Goal: Use online tool/utility: Utilize a website feature to perform a specific function

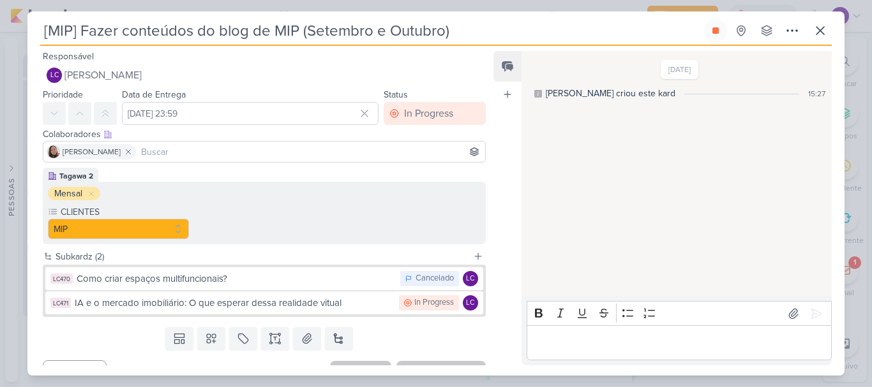
select select "13"
select select "24"
click at [717, 34] on icon at bounding box center [716, 31] width 10 height 10
click at [819, 38] on button at bounding box center [820, 30] width 23 height 23
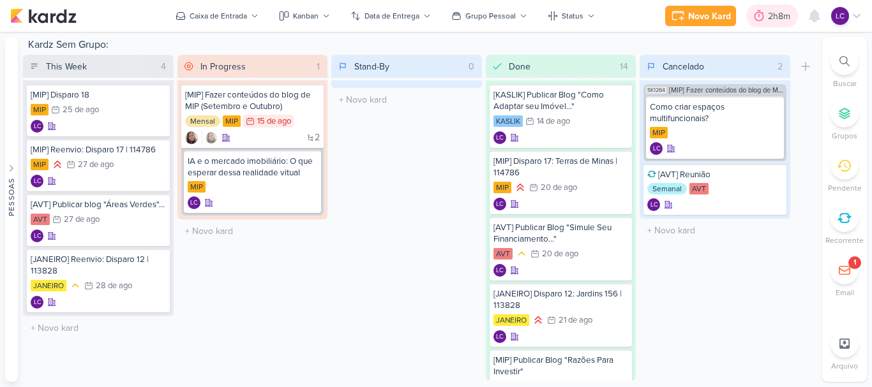
click at [776, 18] on div "2h8m" at bounding box center [781, 16] width 26 height 13
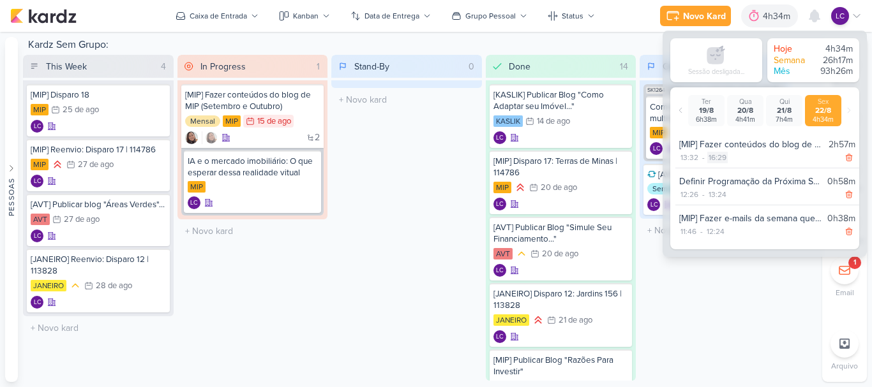
click at [723, 156] on div "16:29" at bounding box center [717, 157] width 20 height 11
select select "16"
select select "29"
click at [714, 171] on select "00 01 02 03 04 05 06 07 08 09 10 11 12 13 14 15 16 17 18 19 20 21 22 23" at bounding box center [716, 173] width 18 height 15
select select "15"
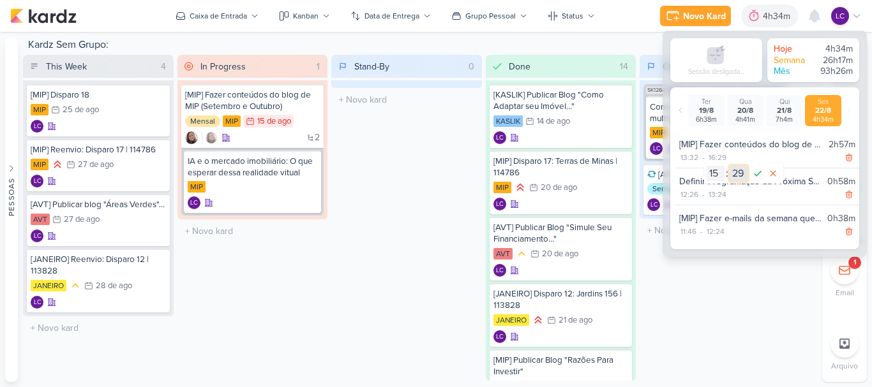
click at [744, 172] on select "00 01 02 03 04 05 06 07 08 09 10 11 12 13 14 15 16 17 18 19 20 21 22 23 24 25 2…" at bounding box center [739, 173] width 18 height 15
select select "30"
click at [730, 166] on select "00 01 02 03 04 05 06 07 08 09 10 11 12 13 14 15 16 17 18 19 20 21 22 23 24 25 2…" at bounding box center [739, 173] width 18 height 15
click at [756, 173] on icon at bounding box center [757, 173] width 15 height 15
click at [373, 259] on div "Stand-By 0 Mover Para Esquerda Mover Para Direita Deletar O título do kard deve…" at bounding box center [406, 218] width 151 height 326
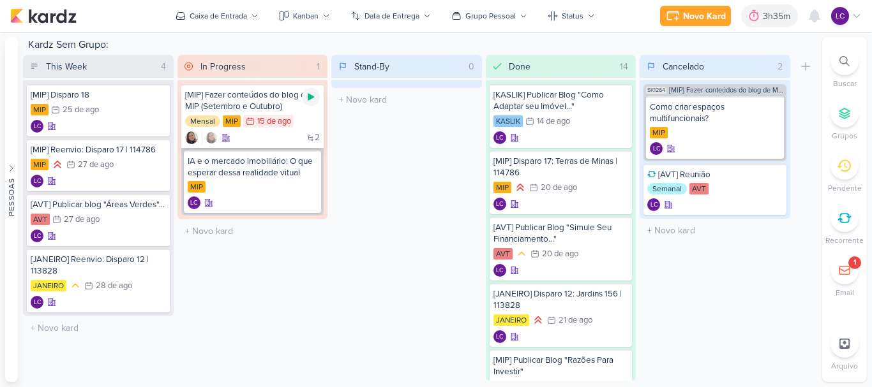
click at [308, 104] on div at bounding box center [311, 97] width 18 height 18
